Goal: Task Accomplishment & Management: Use online tool/utility

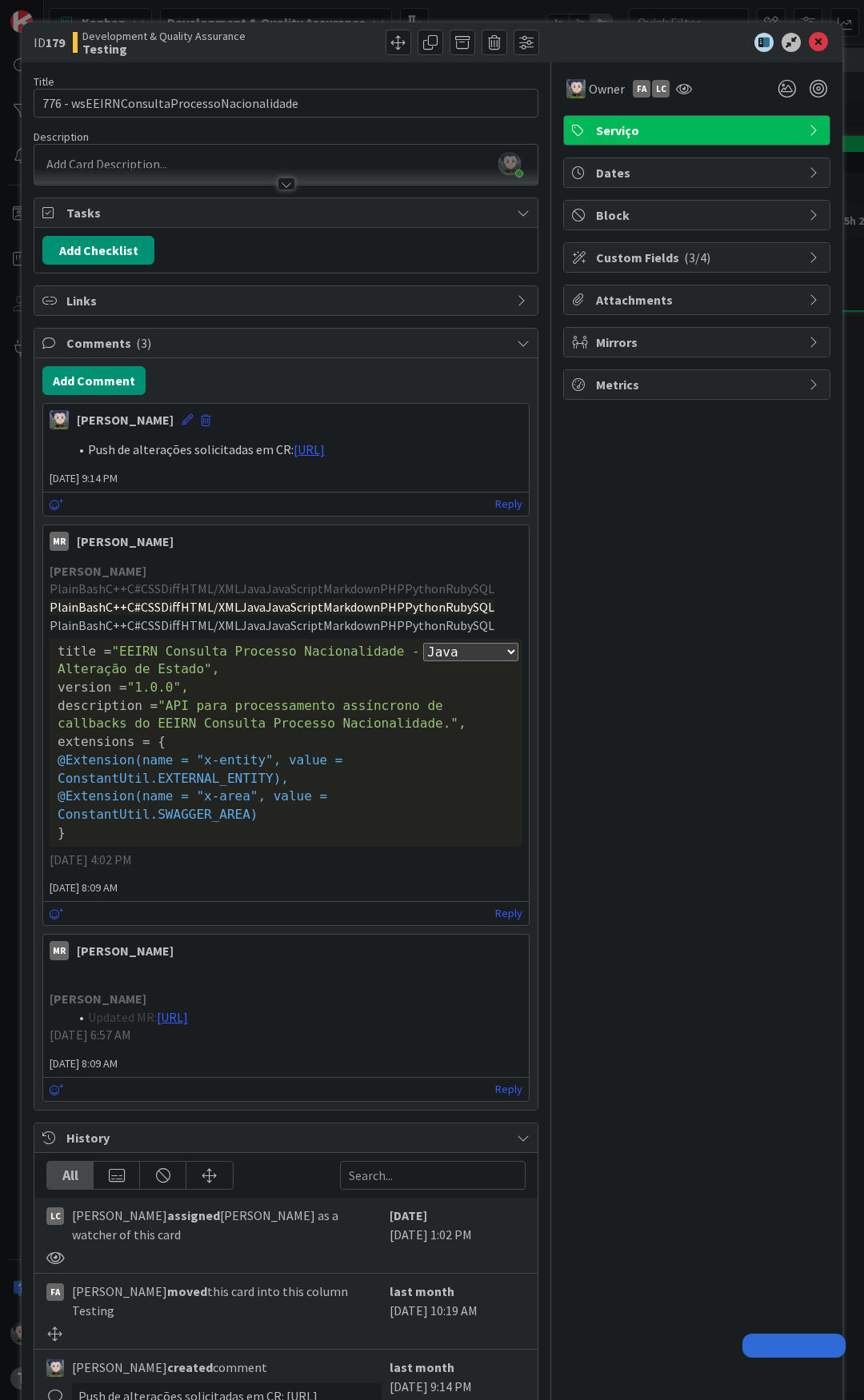
select select "java"
click at [593, 39] on div at bounding box center [688, 42] width 283 height 19
click at [579, 50] on div at bounding box center [688, 42] width 283 height 19
click at [808, 42] on icon at bounding box center [817, 42] width 19 height 19
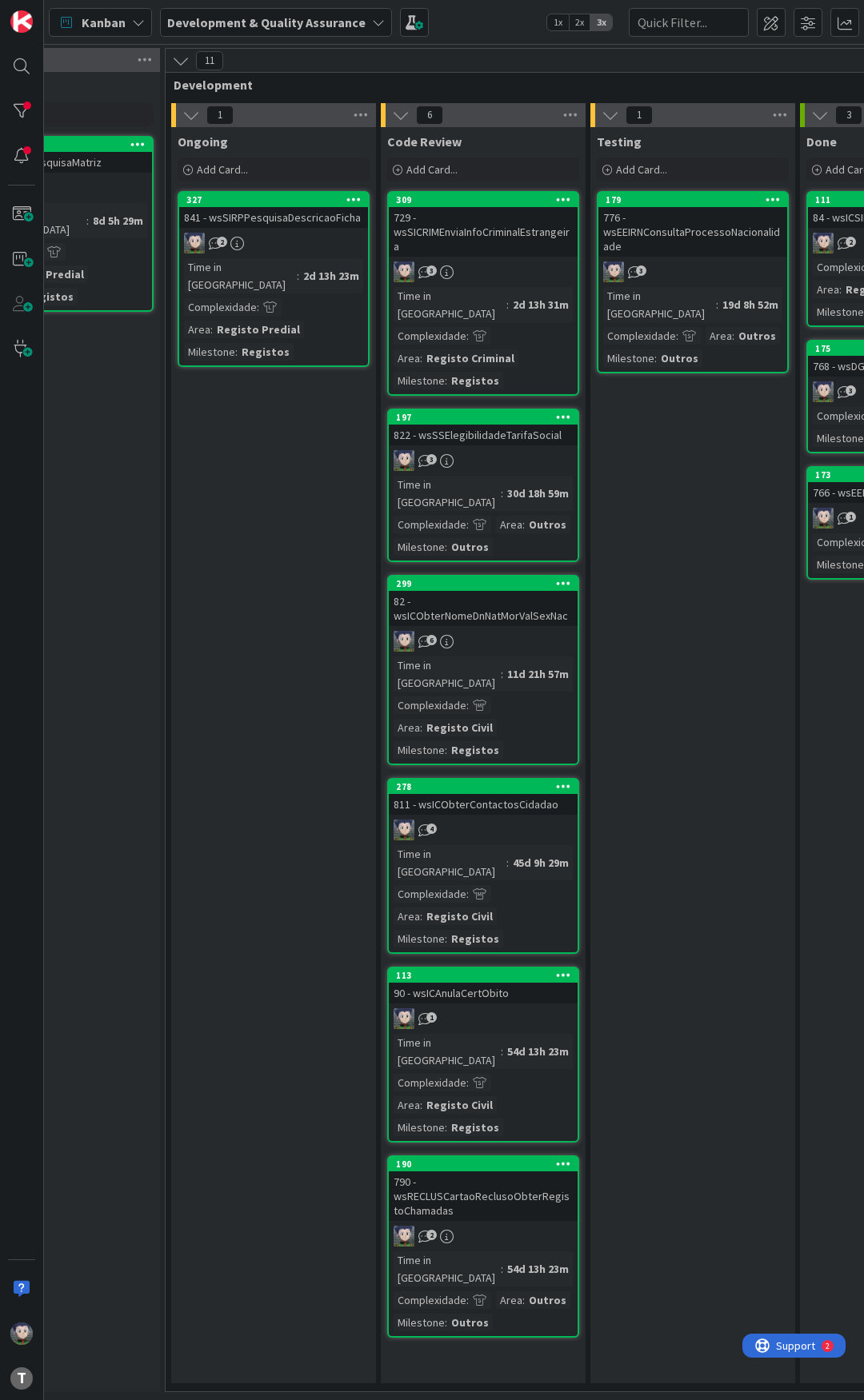
scroll to position [0, 734]
click at [452, 22] on div "Kanban Development & Quality Assurance 1x 2x 3x" at bounding box center [453, 22] width 819 height 44
click at [457, 26] on div "Kanban Development & Quality Assurance 1x 2x 3x" at bounding box center [453, 22] width 819 height 44
click at [457, 18] on div "Kanban Development & Quality Assurance 1x 2x 3x" at bounding box center [453, 22] width 819 height 44
click at [478, 22] on div "Kanban Development & Quality Assurance 1x 2x 3x" at bounding box center [453, 22] width 819 height 44
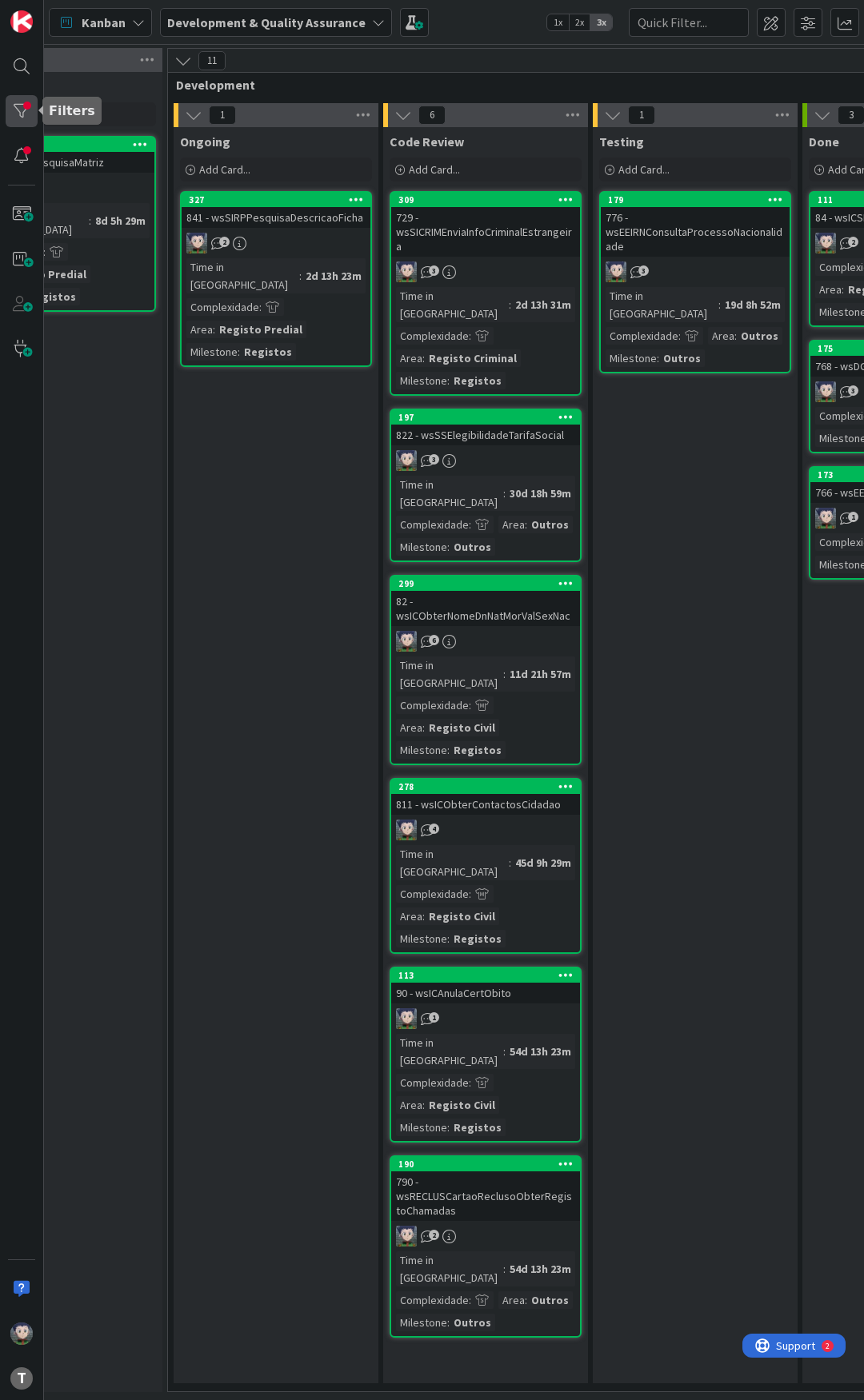
click at [9, 114] on div at bounding box center [22, 112] width 32 height 32
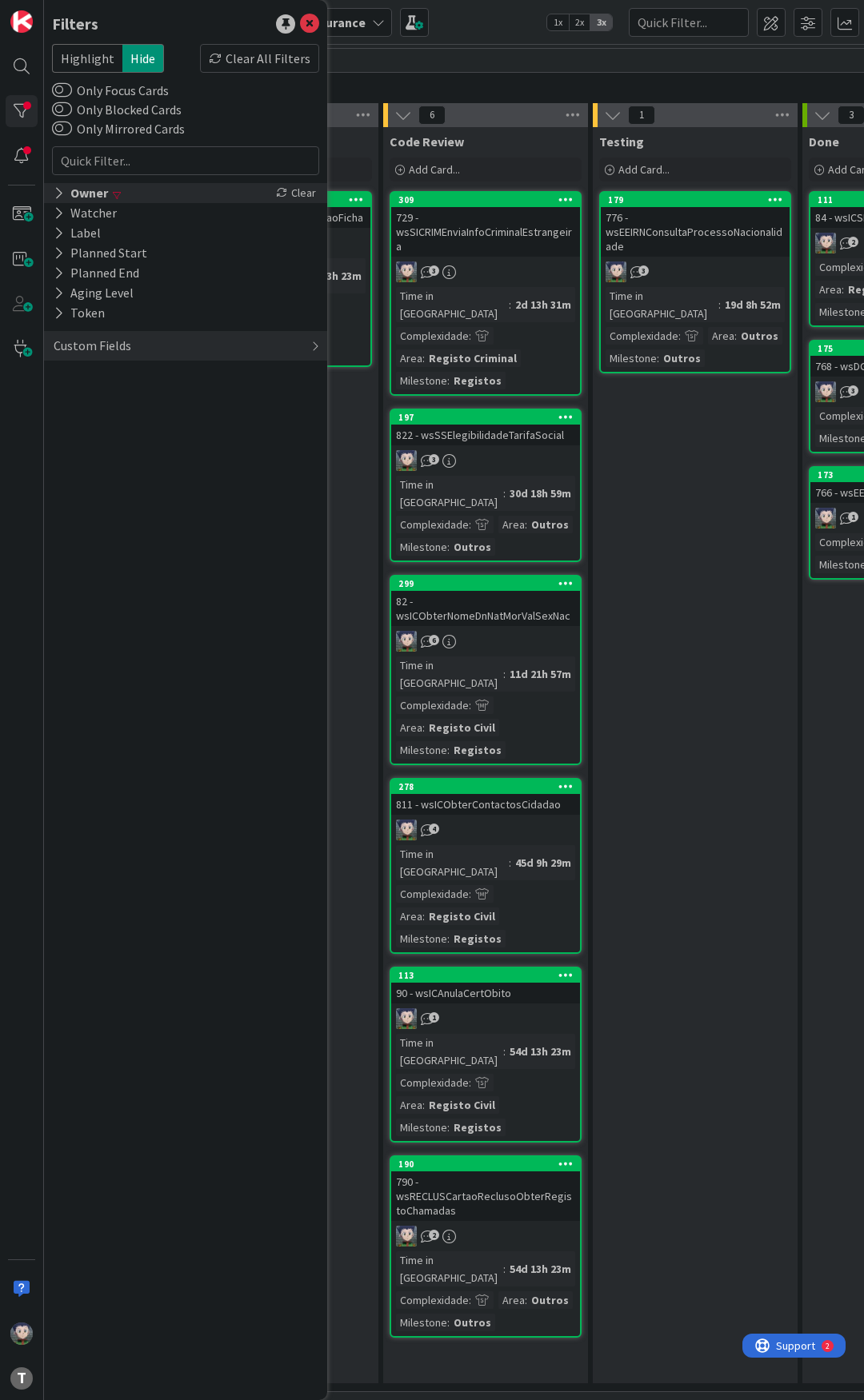
click at [61, 197] on icon at bounding box center [59, 193] width 10 height 14
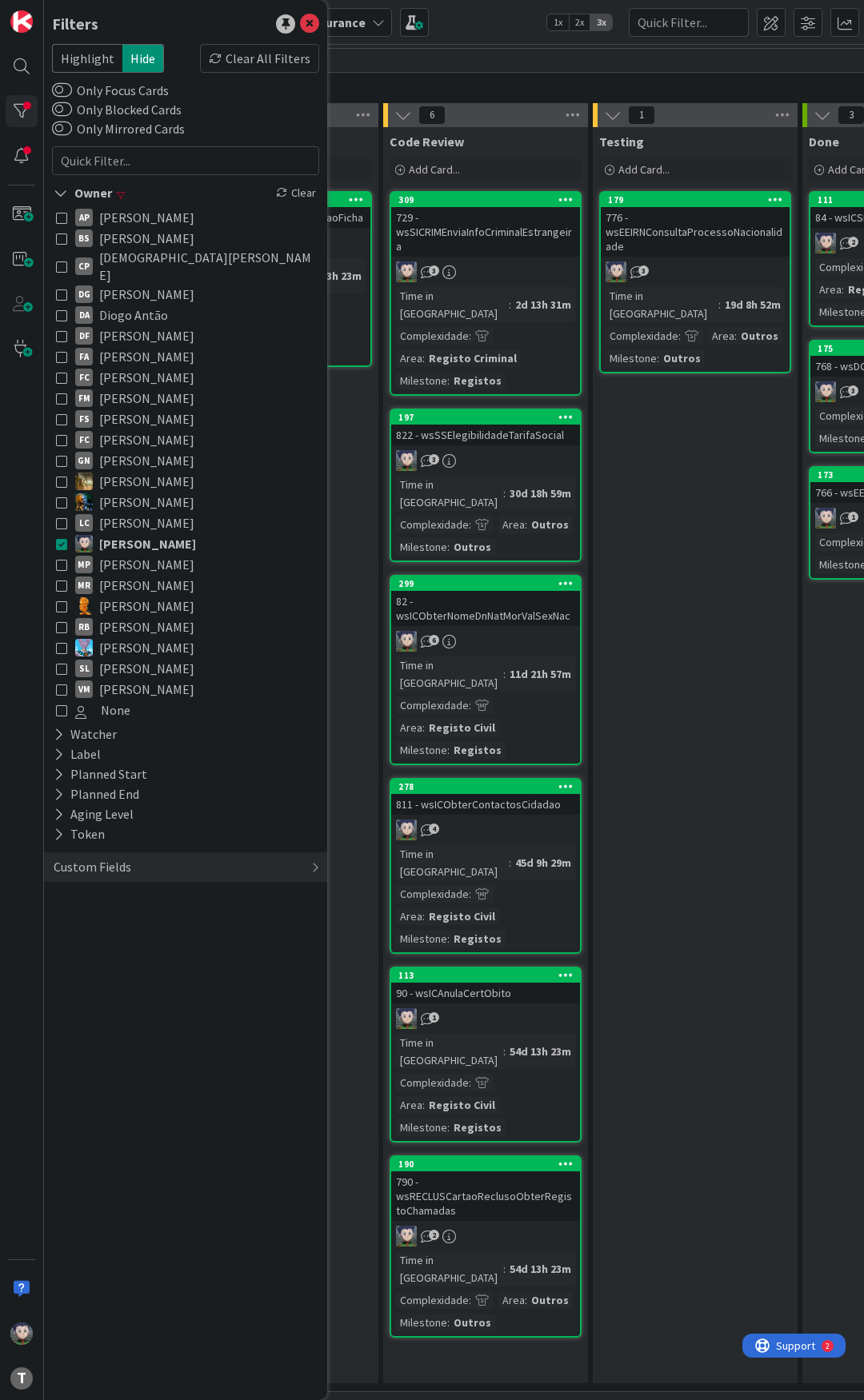
click at [59, 539] on icon at bounding box center [61, 544] width 11 height 11
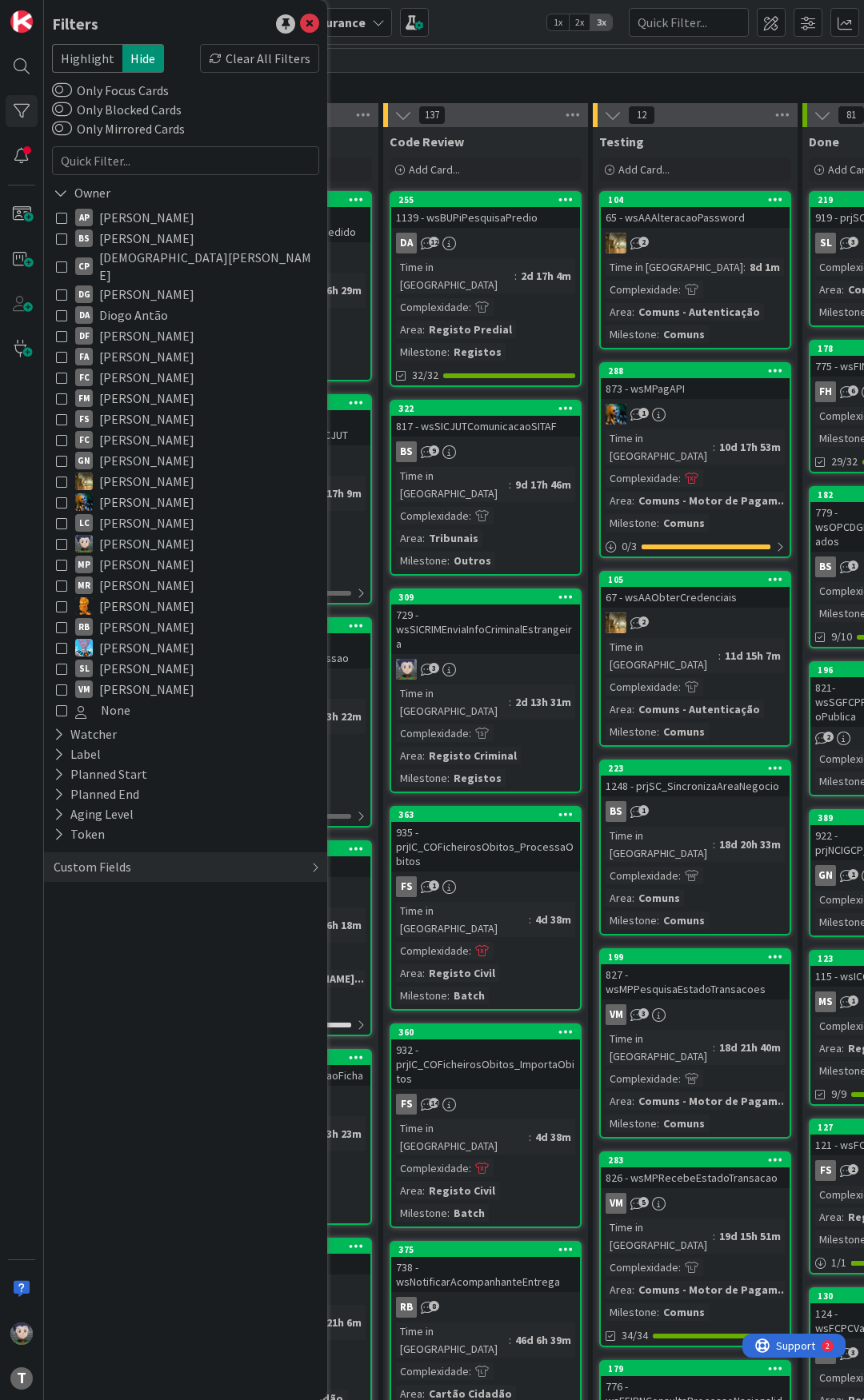
click at [62, 663] on icon at bounding box center [61, 668] width 11 height 11
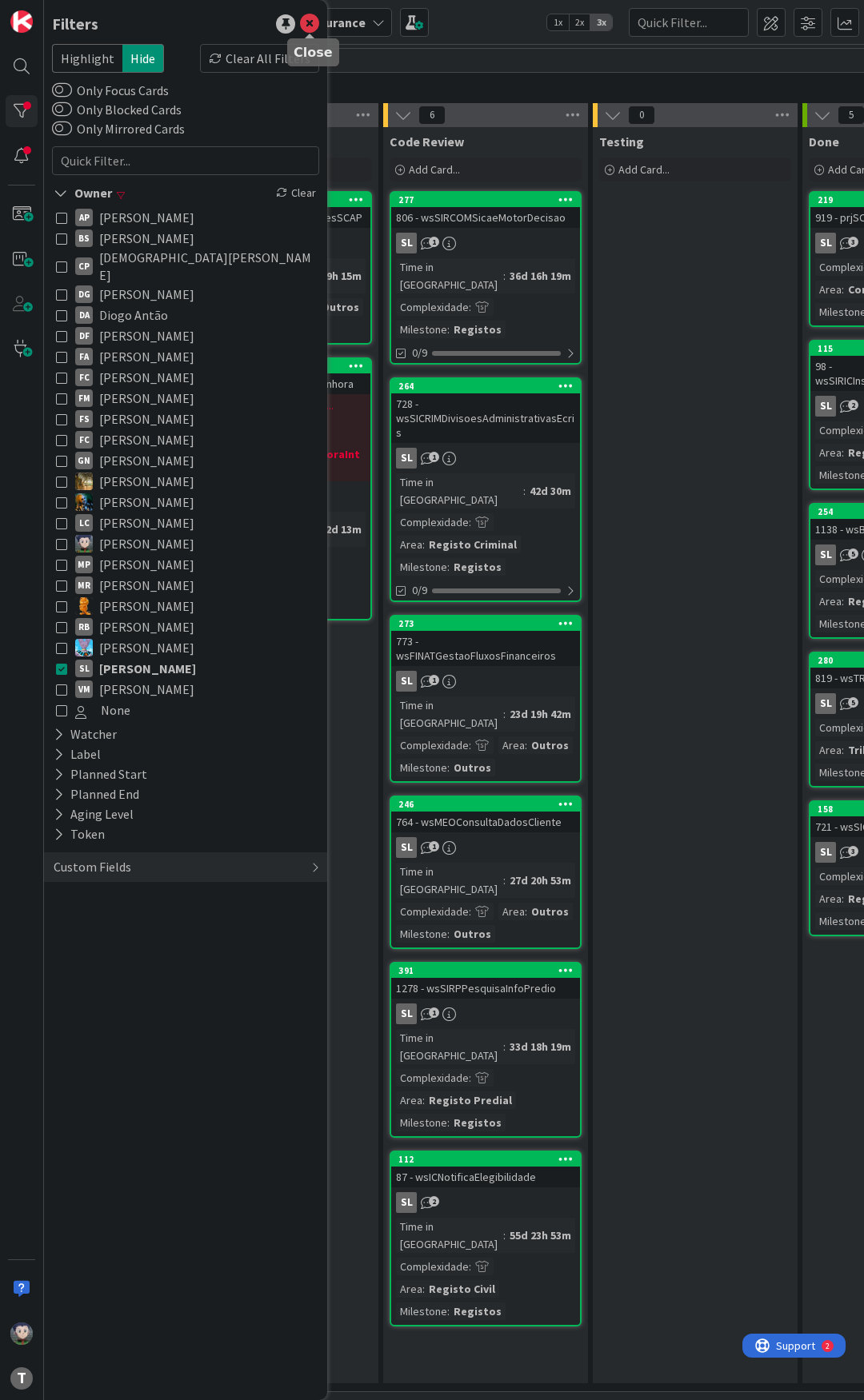
click at [312, 19] on icon at bounding box center [309, 23] width 19 height 19
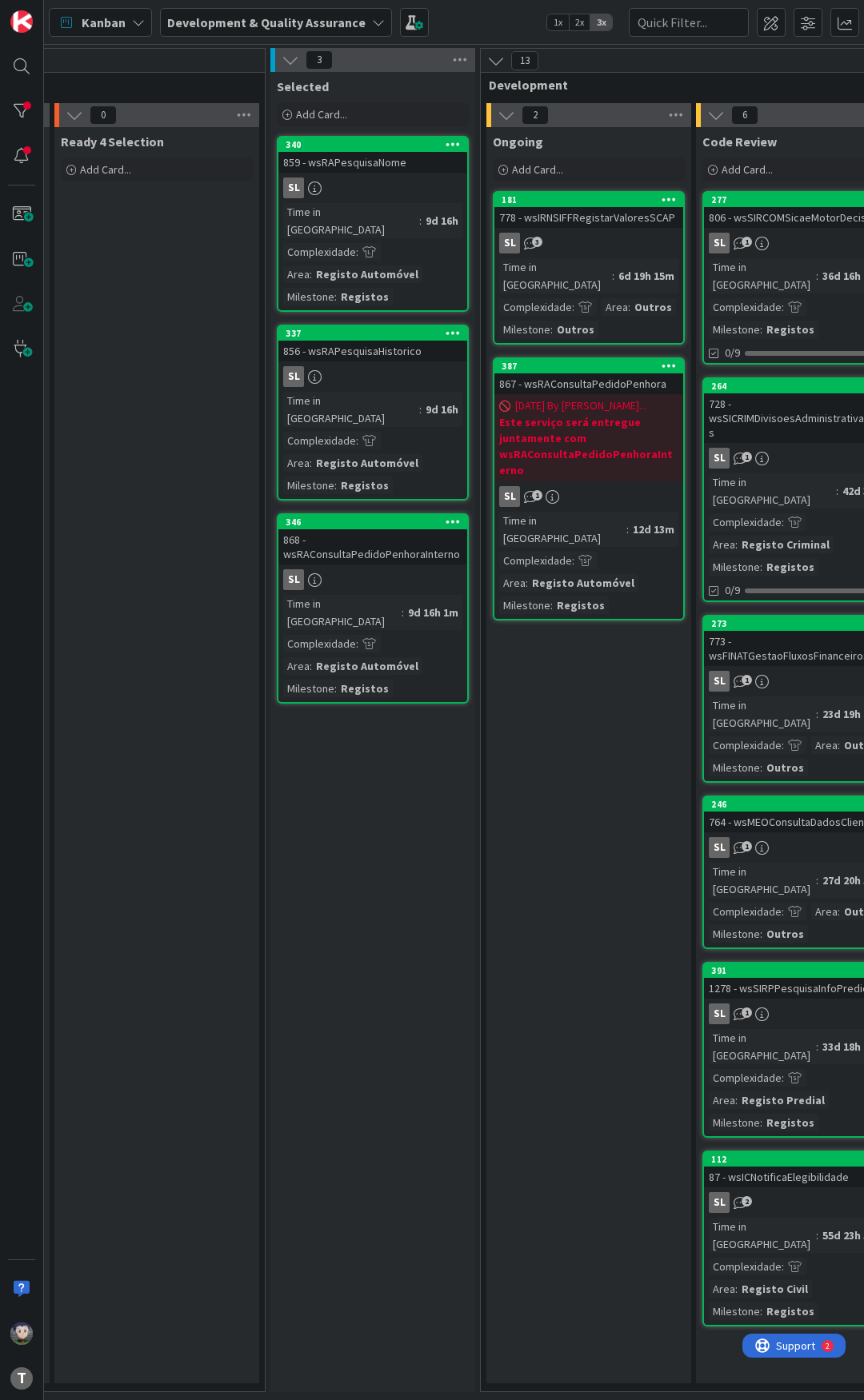
scroll to position [0, 413]
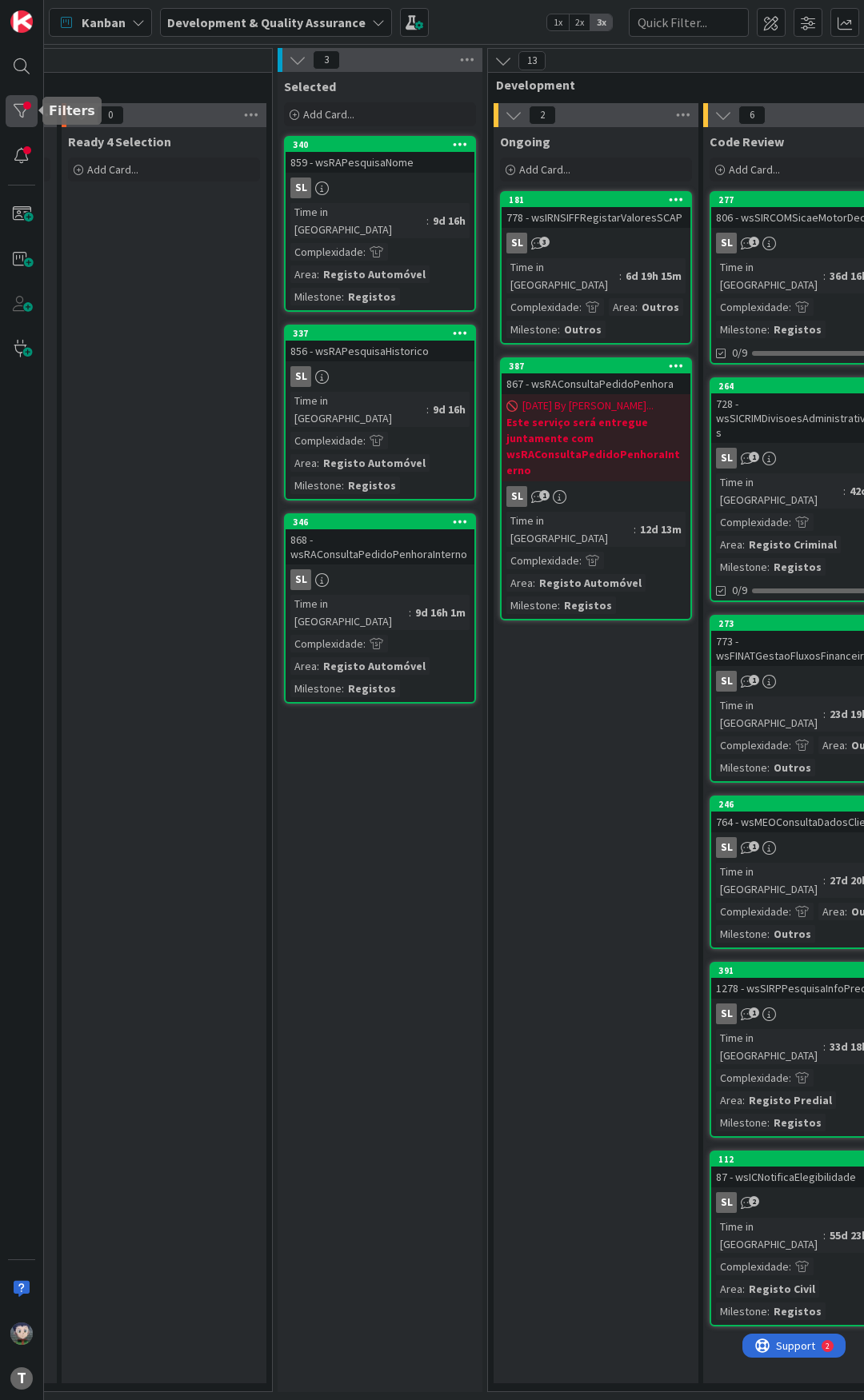
click at [27, 109] on div at bounding box center [22, 112] width 32 height 32
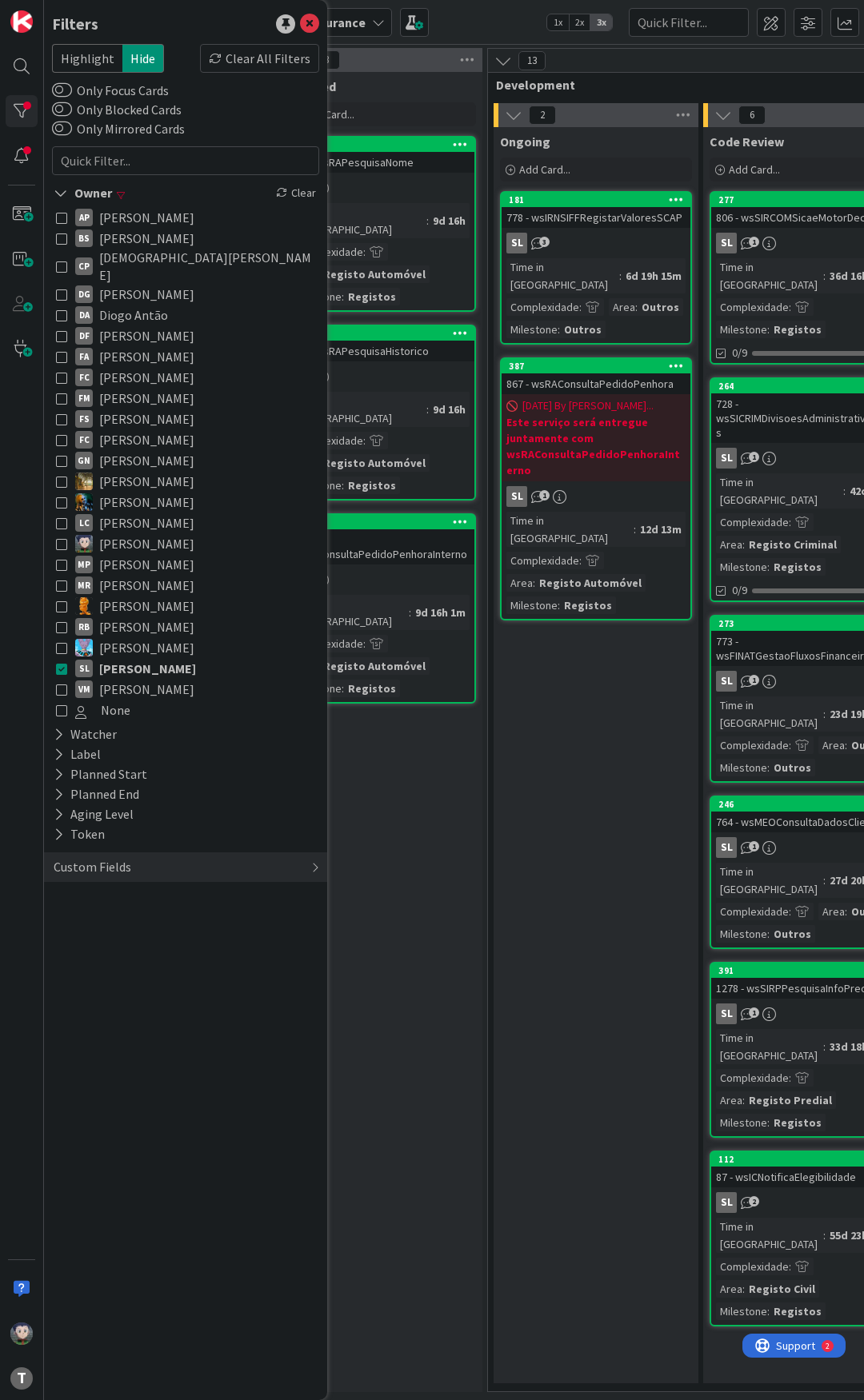
click at [59, 539] on icon at bounding box center [61, 544] width 11 height 11
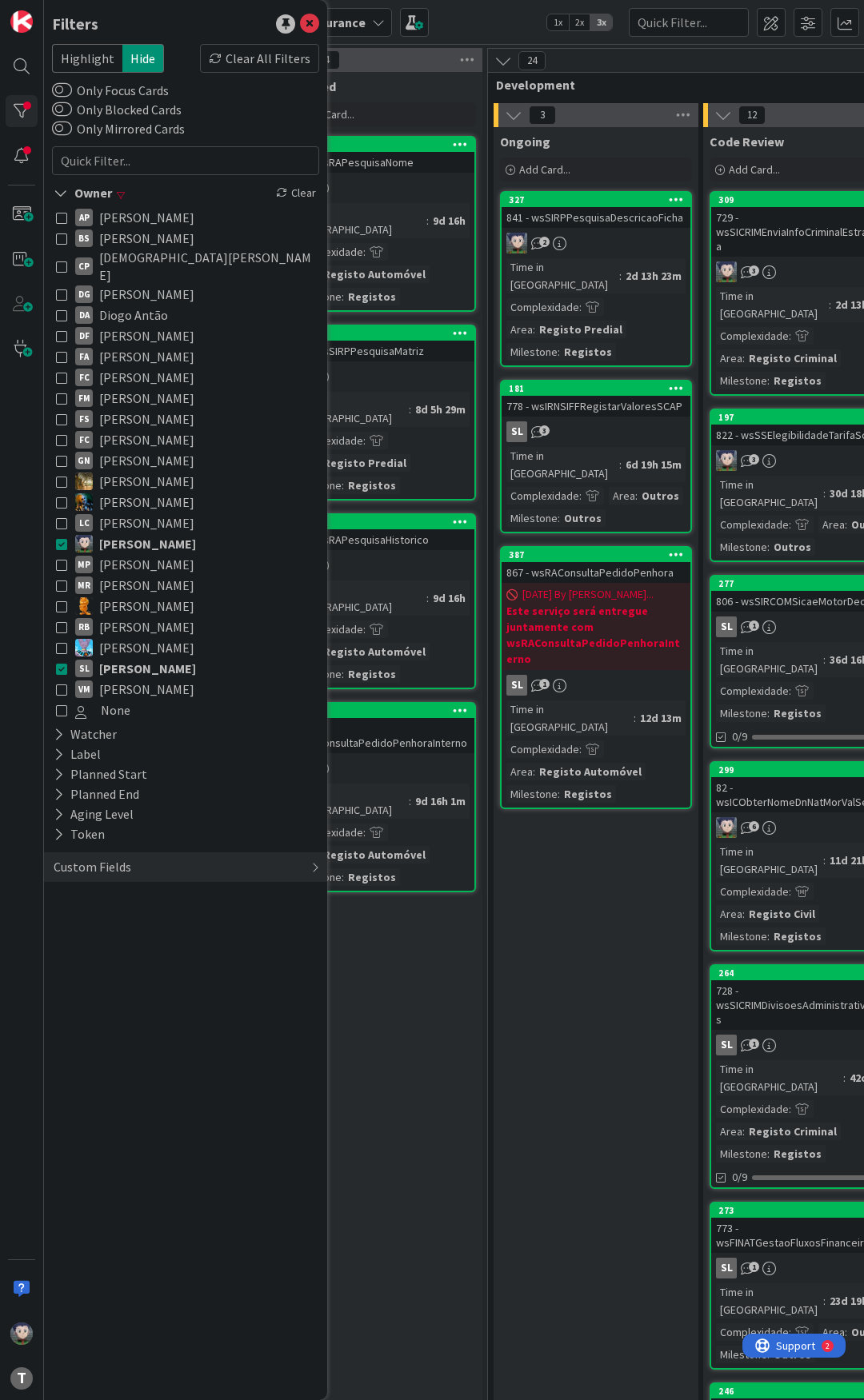
click at [63, 663] on icon at bounding box center [61, 668] width 11 height 11
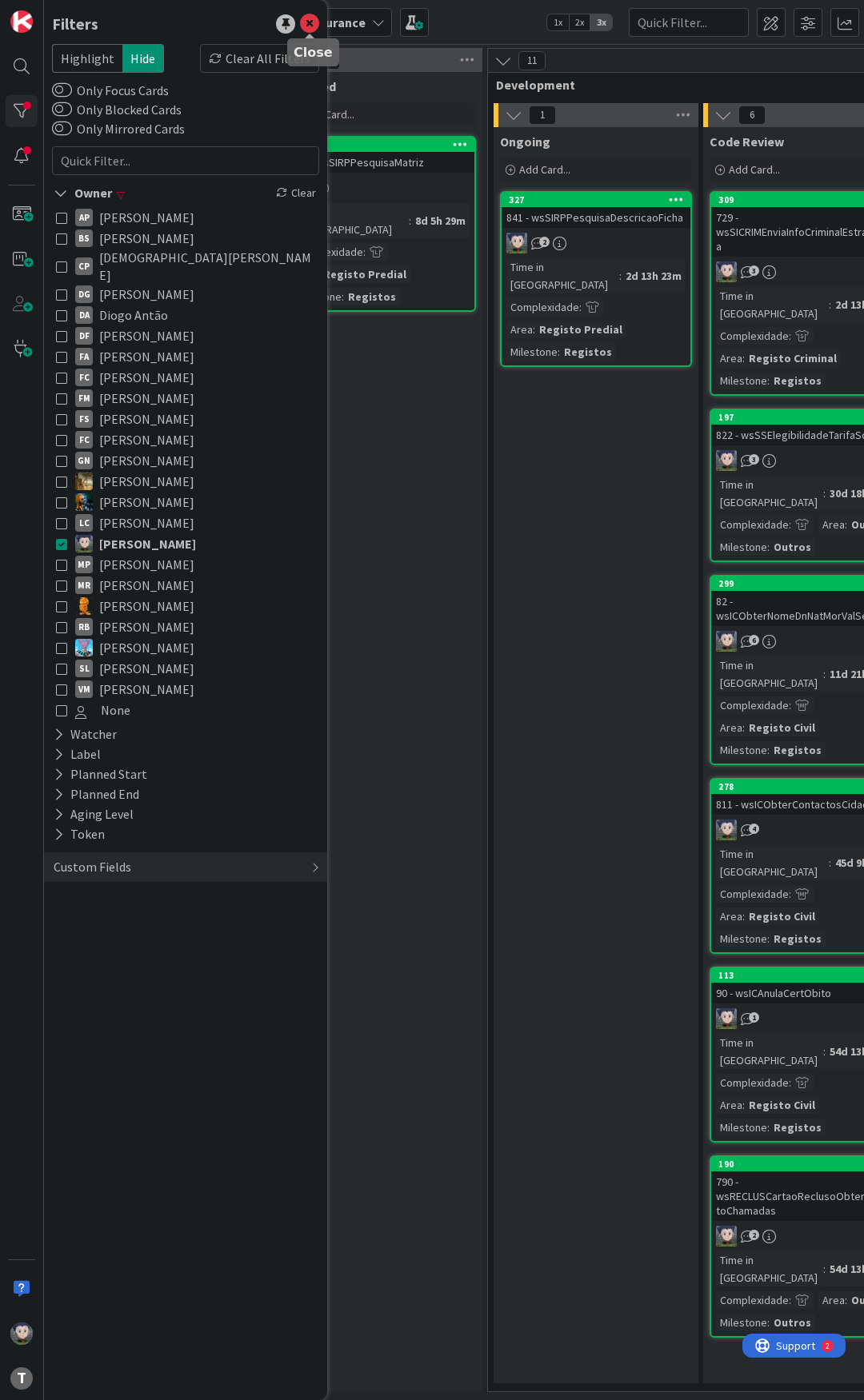
click at [310, 23] on icon at bounding box center [309, 23] width 19 height 19
